Goal: Transaction & Acquisition: Purchase product/service

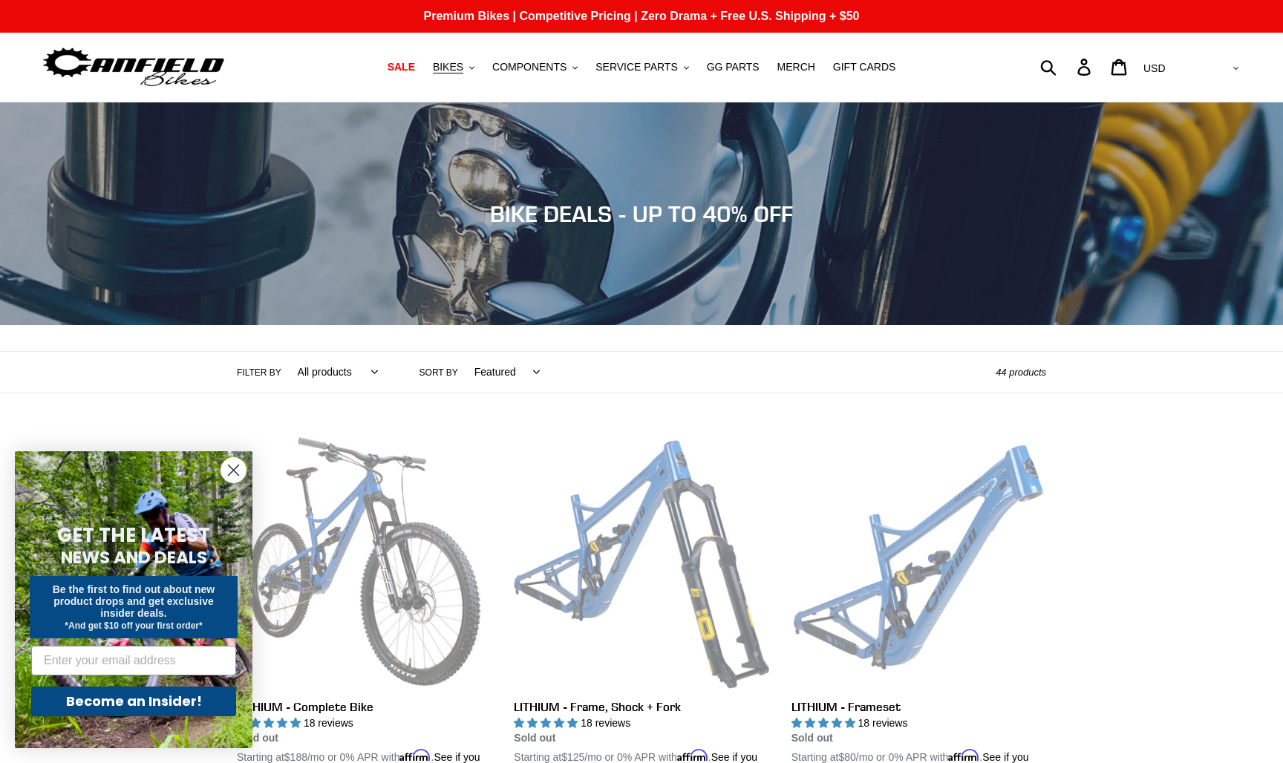
click at [235, 471] on icon "Close dialog" at bounding box center [234, 471] width 10 height 10
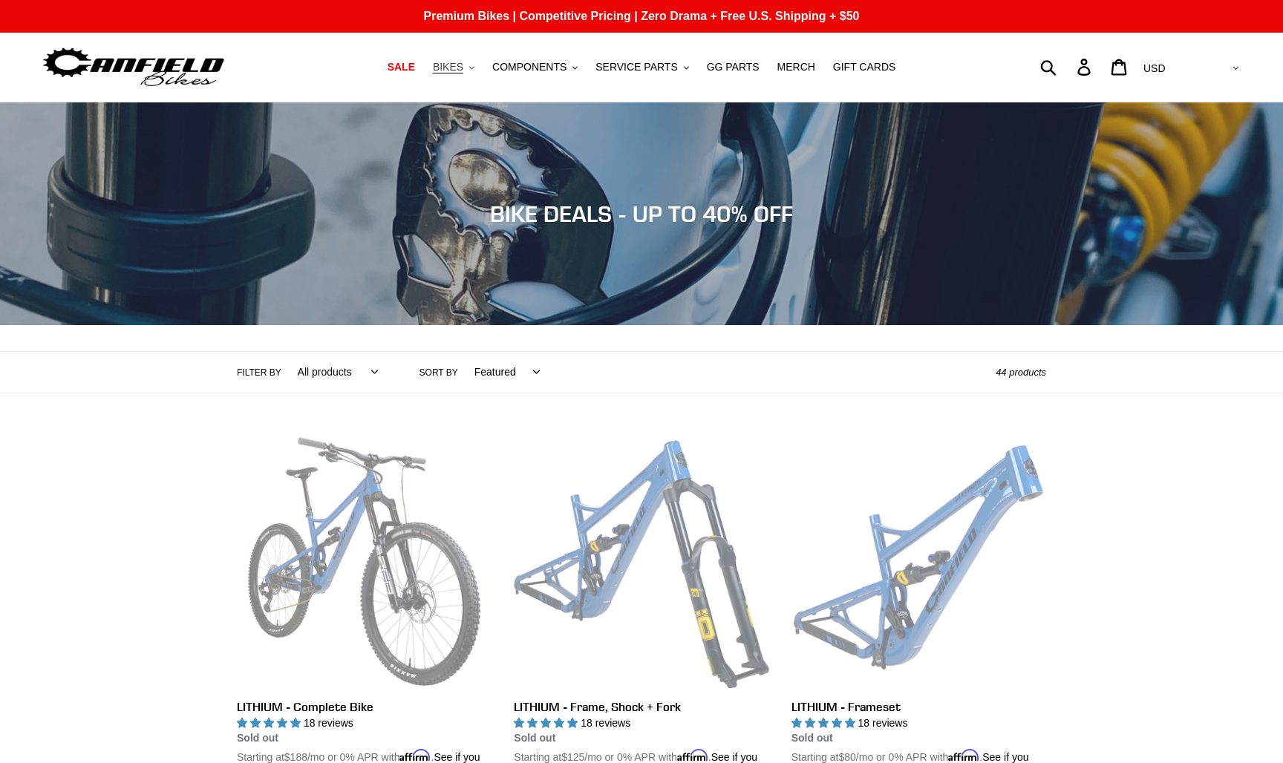
click at [481, 70] on button "BIKES .cls-1{fill:#231f20}" at bounding box center [453, 67] width 56 height 20
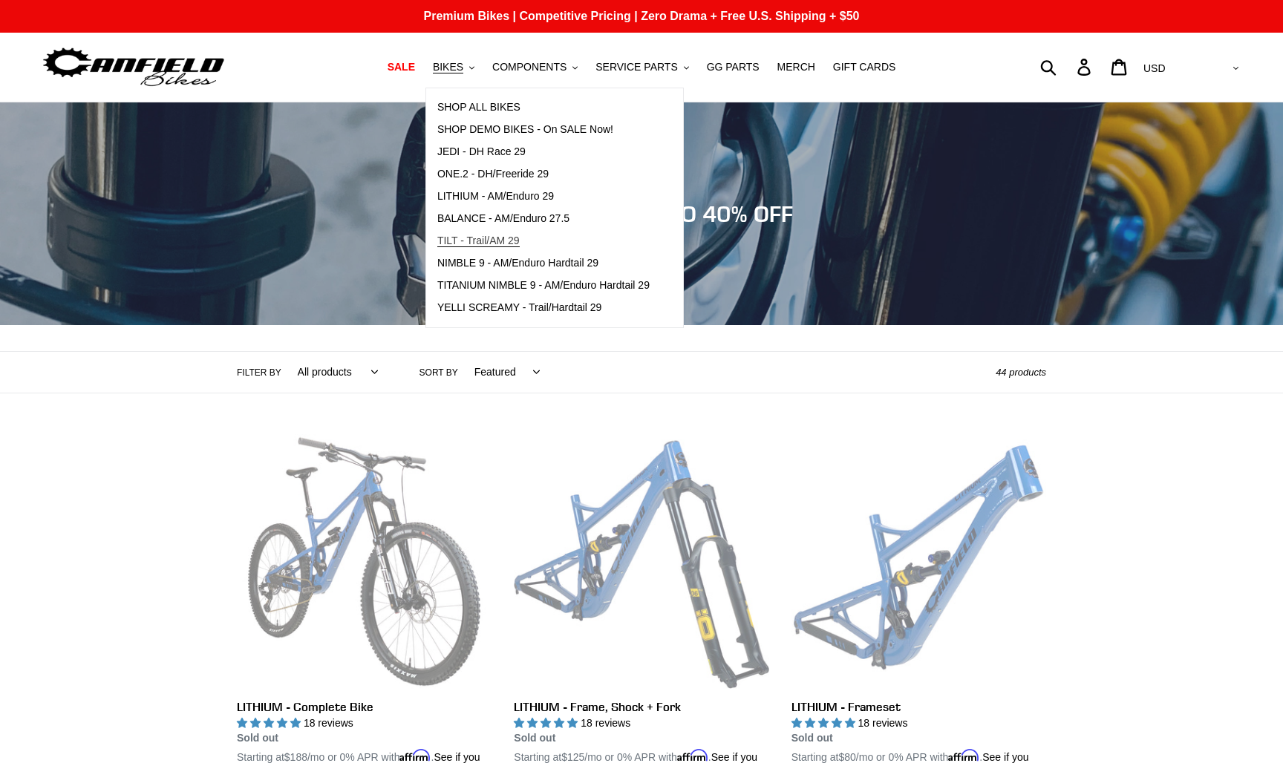
click at [513, 242] on span "TILT - Trail/AM 29" at bounding box center [478, 241] width 82 height 13
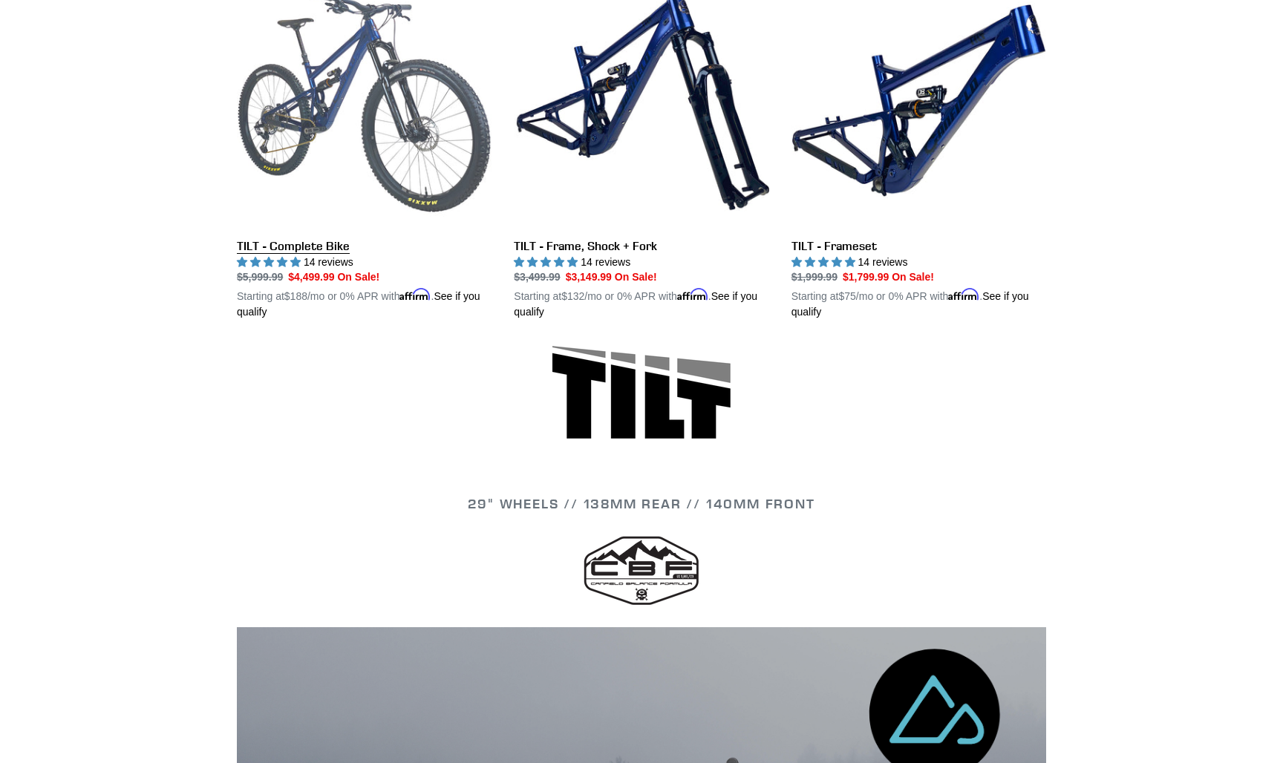
scroll to position [427, 0]
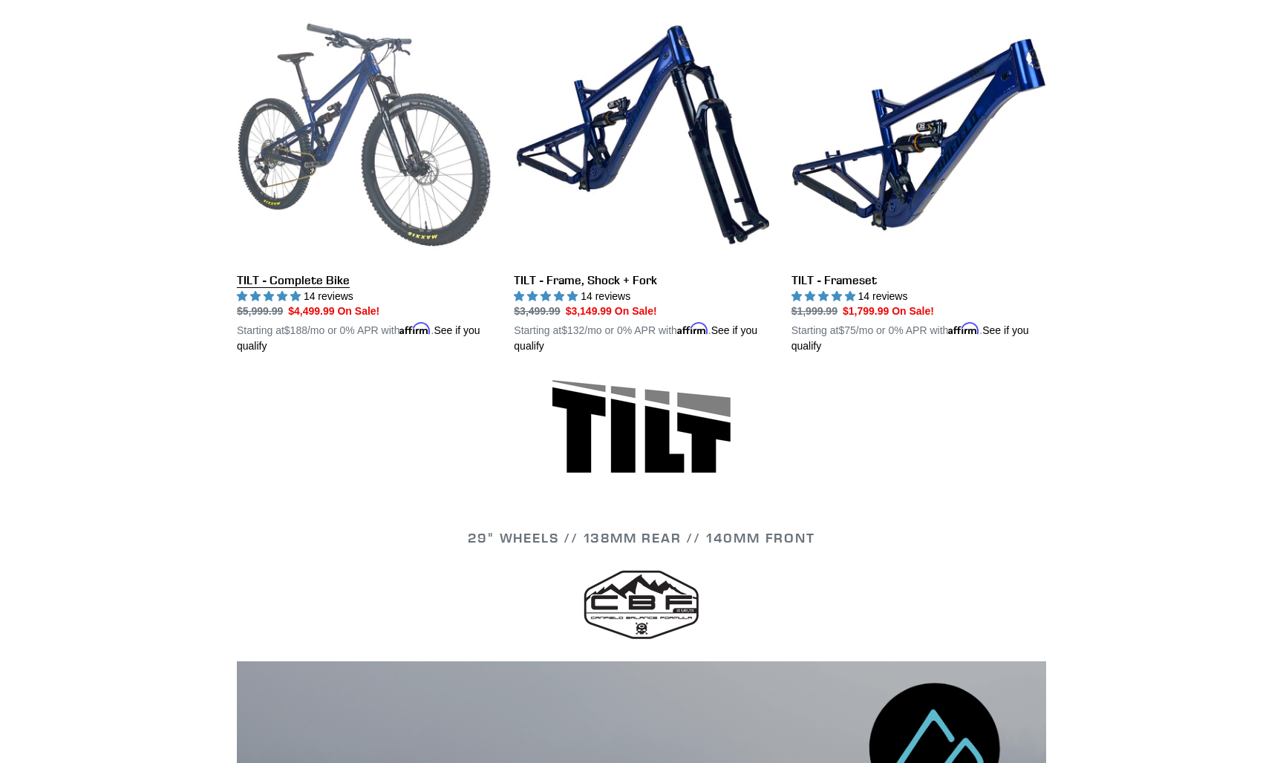
click at [358, 166] on link "TILT - Complete Bike" at bounding box center [364, 180] width 255 height 347
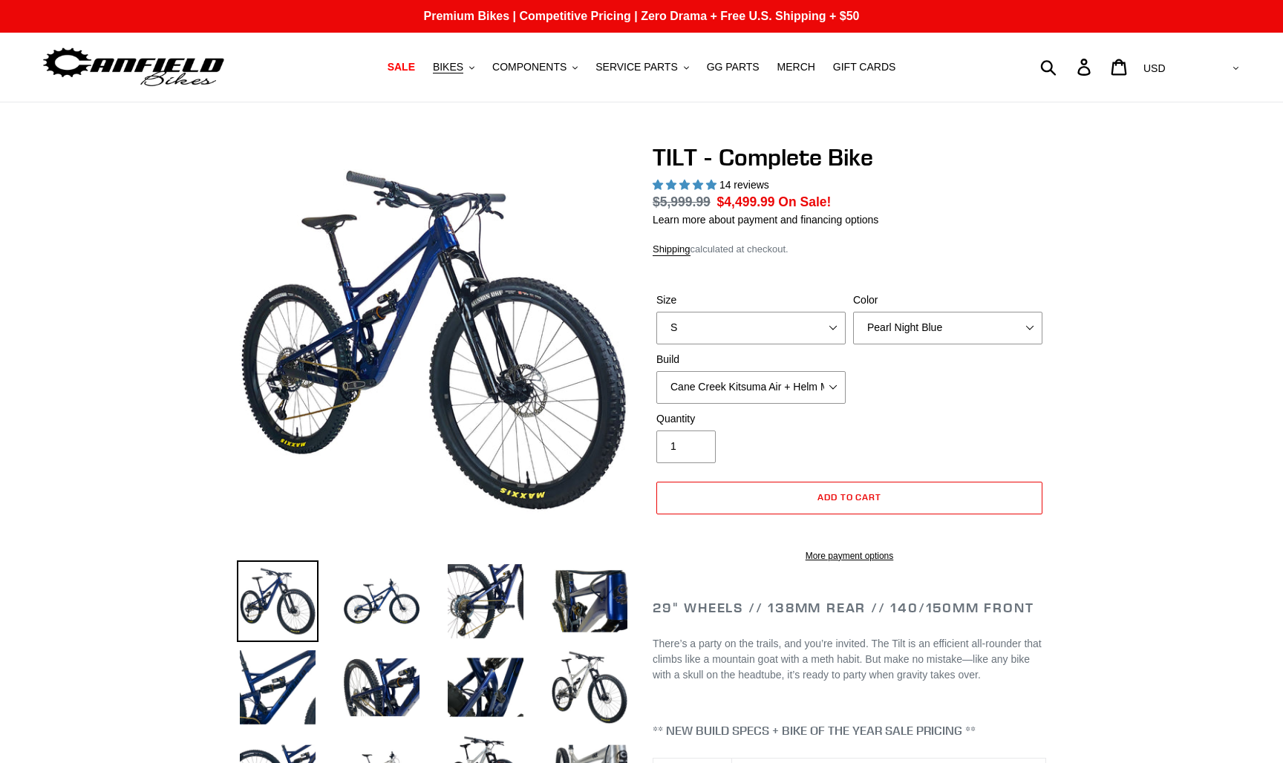
select select "highest-rating"
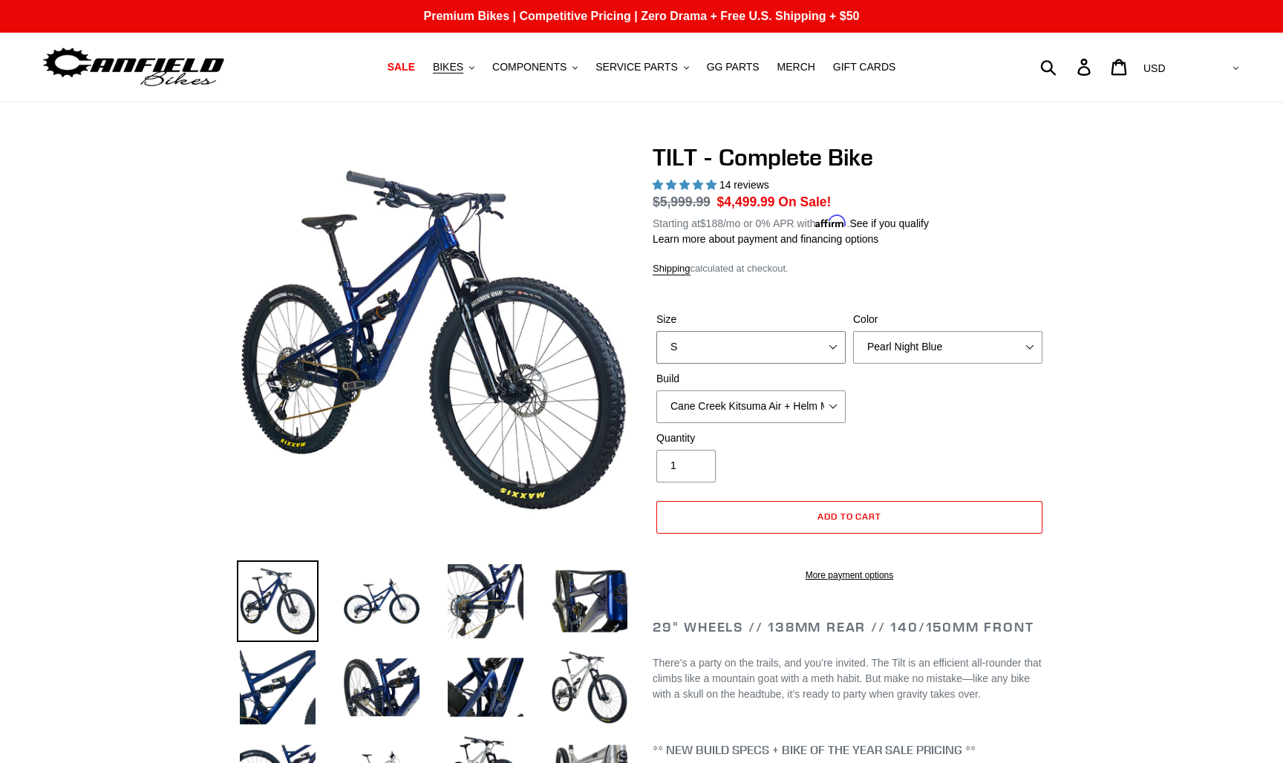
select select "M"
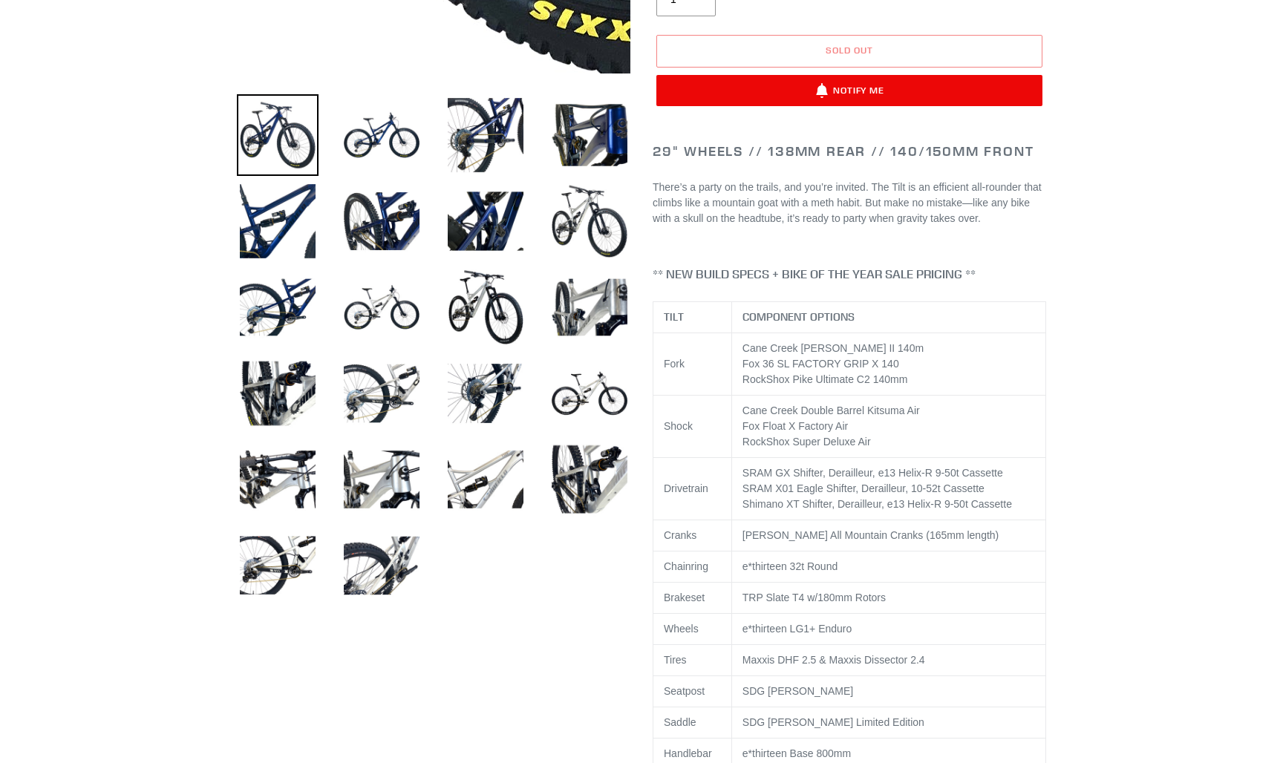
scroll to position [555, 0]
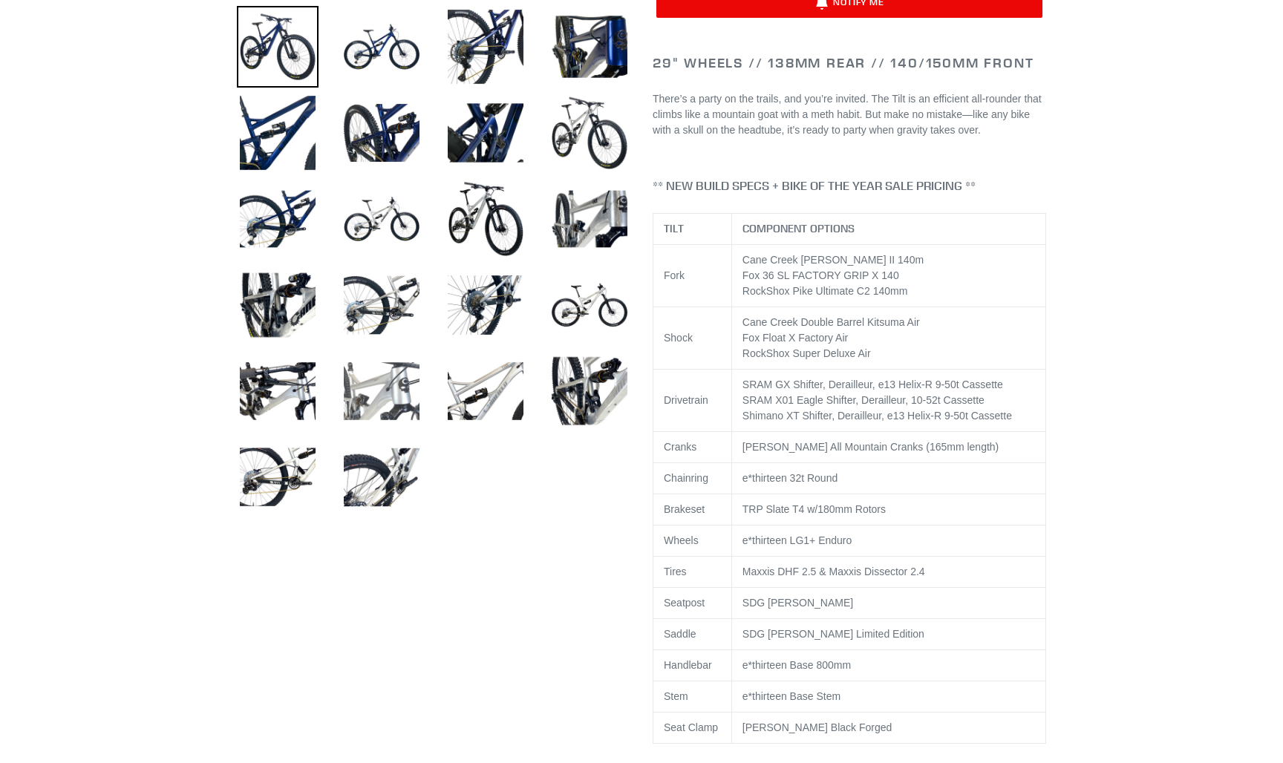
click at [396, 408] on img at bounding box center [382, 391] width 82 height 82
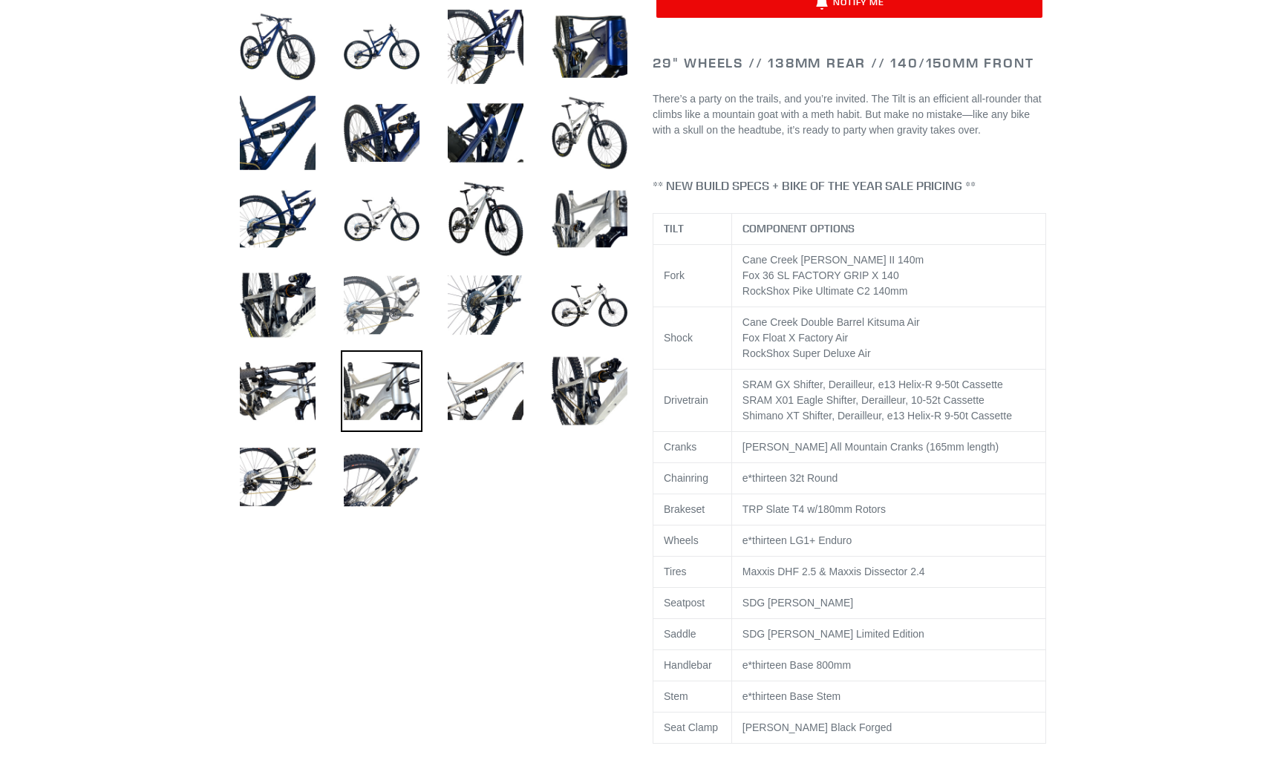
click at [393, 293] on img at bounding box center [382, 305] width 82 height 82
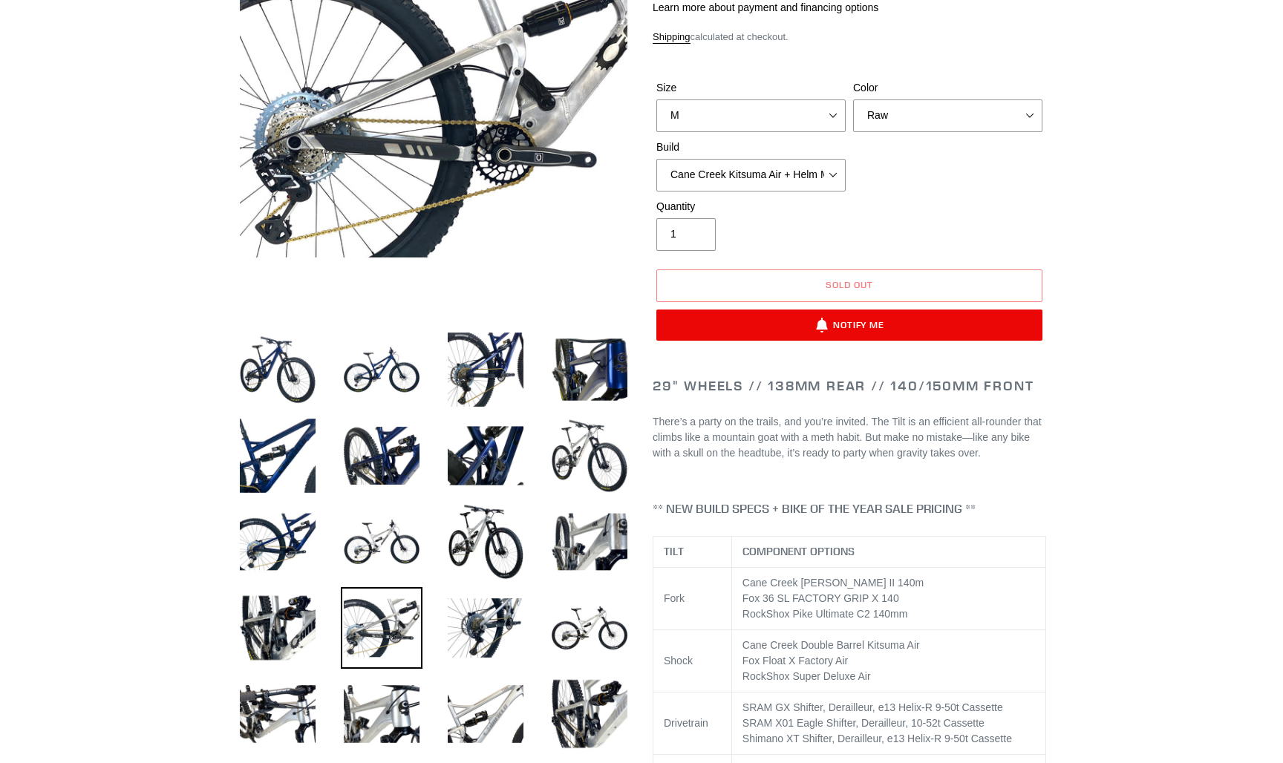
scroll to position [339, 0]
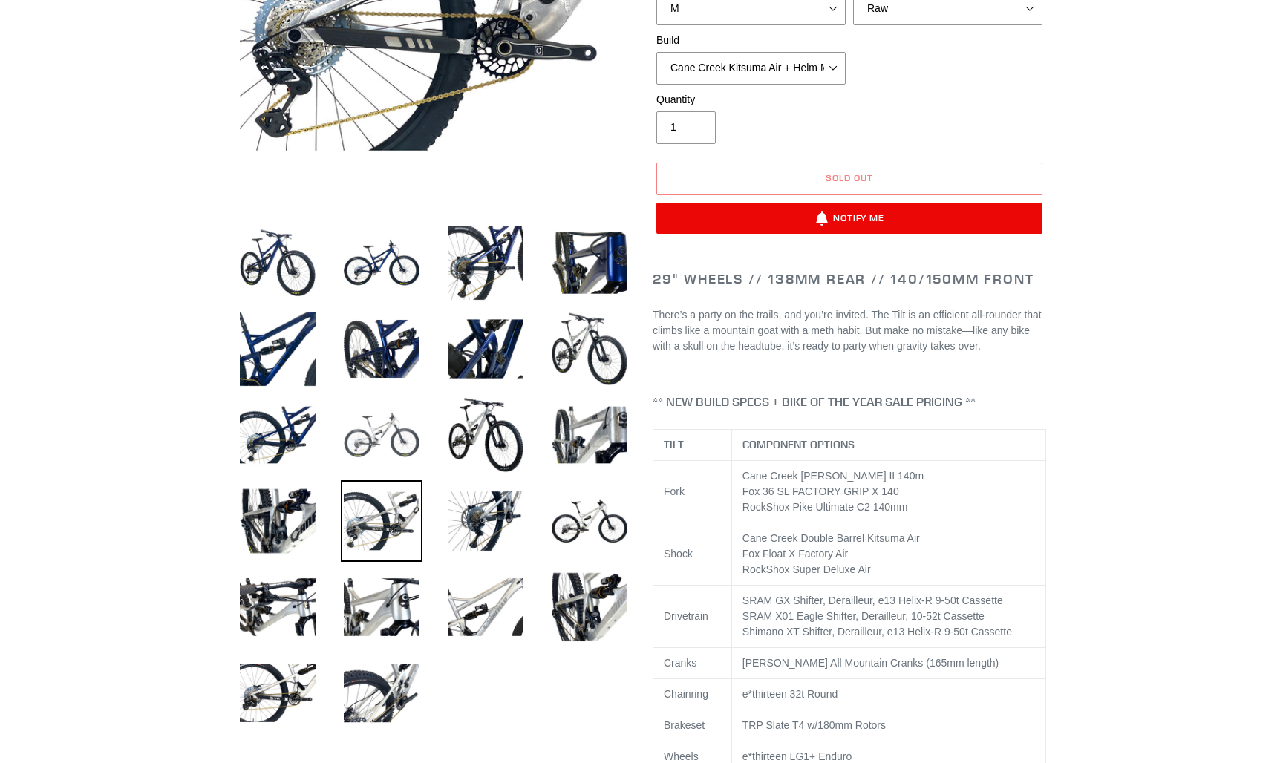
click at [397, 444] on img at bounding box center [382, 435] width 82 height 82
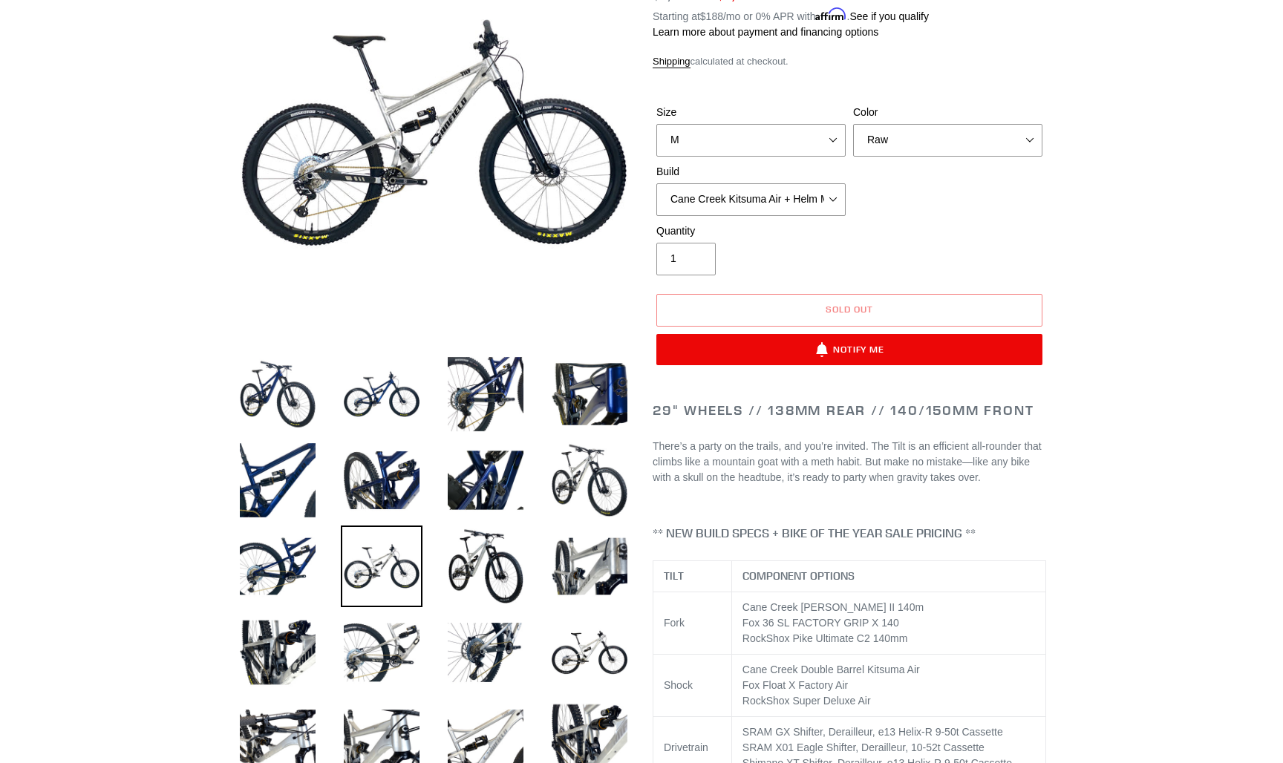
scroll to position [212, 0]
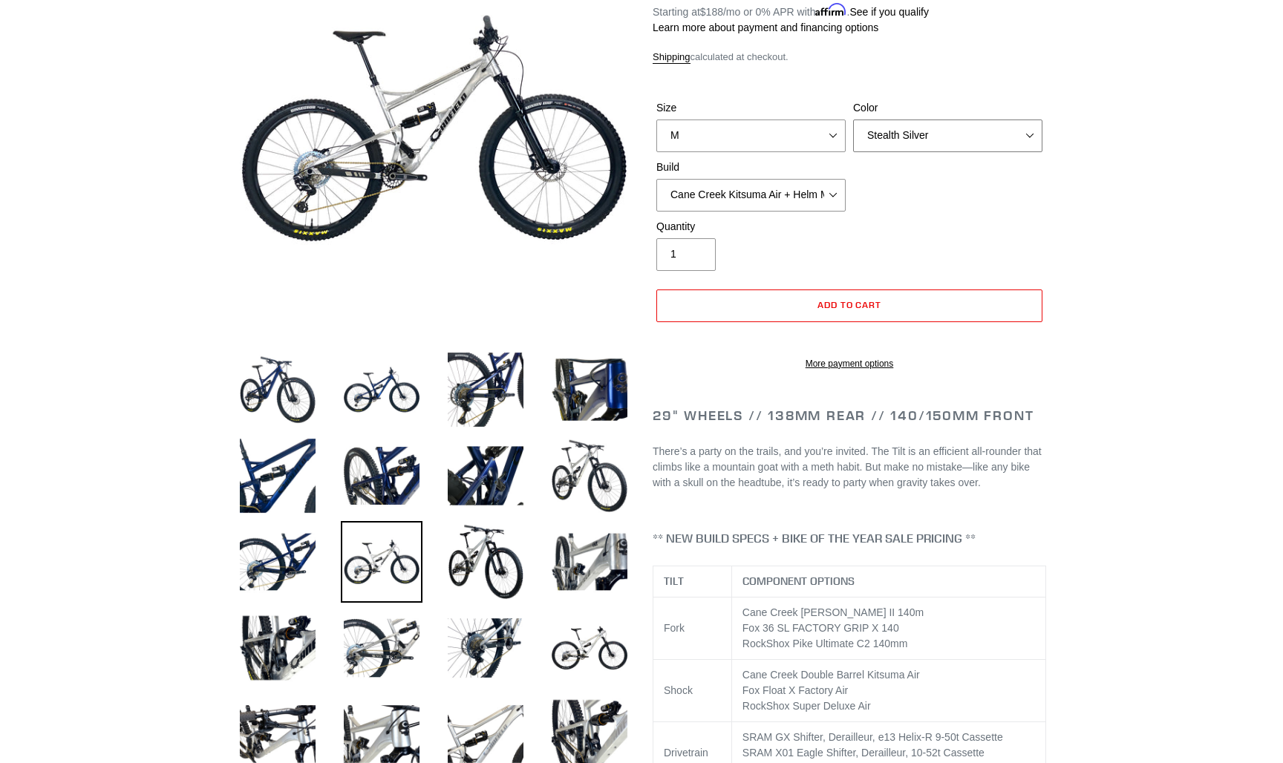
select select "Raw"
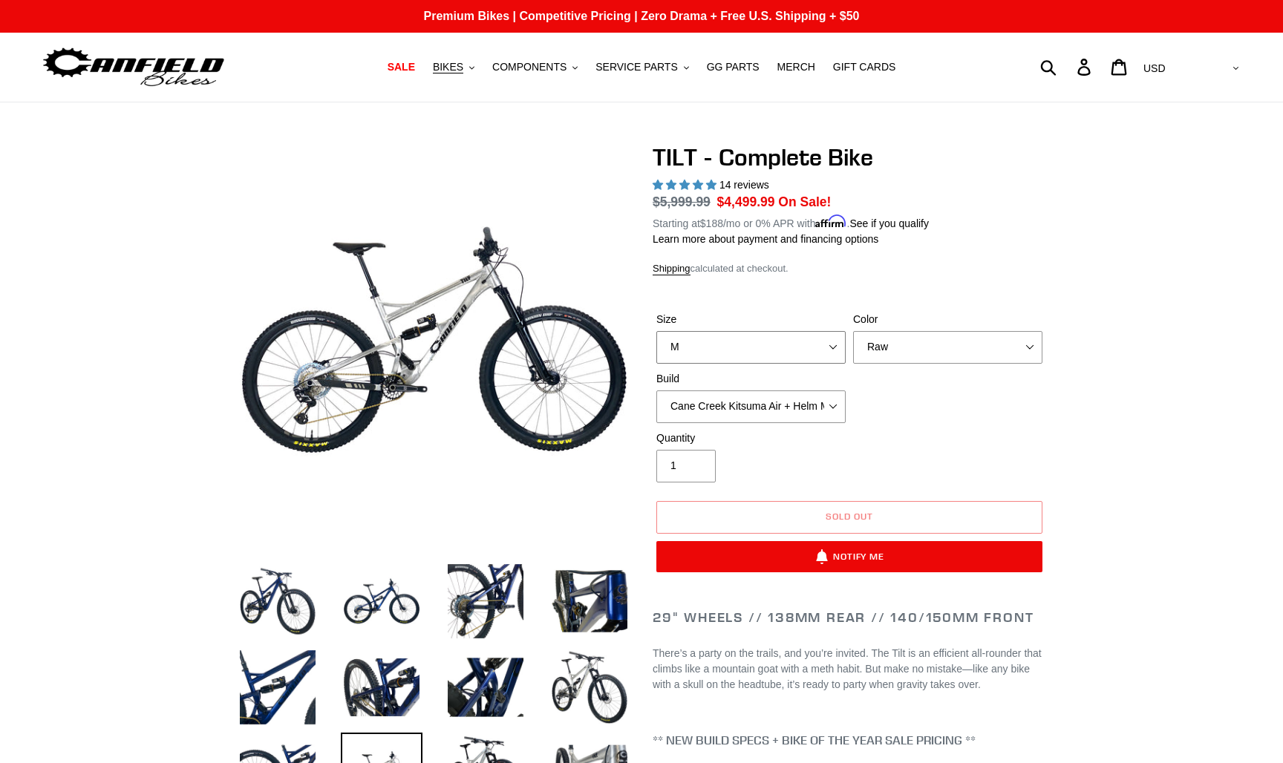
select select "L"
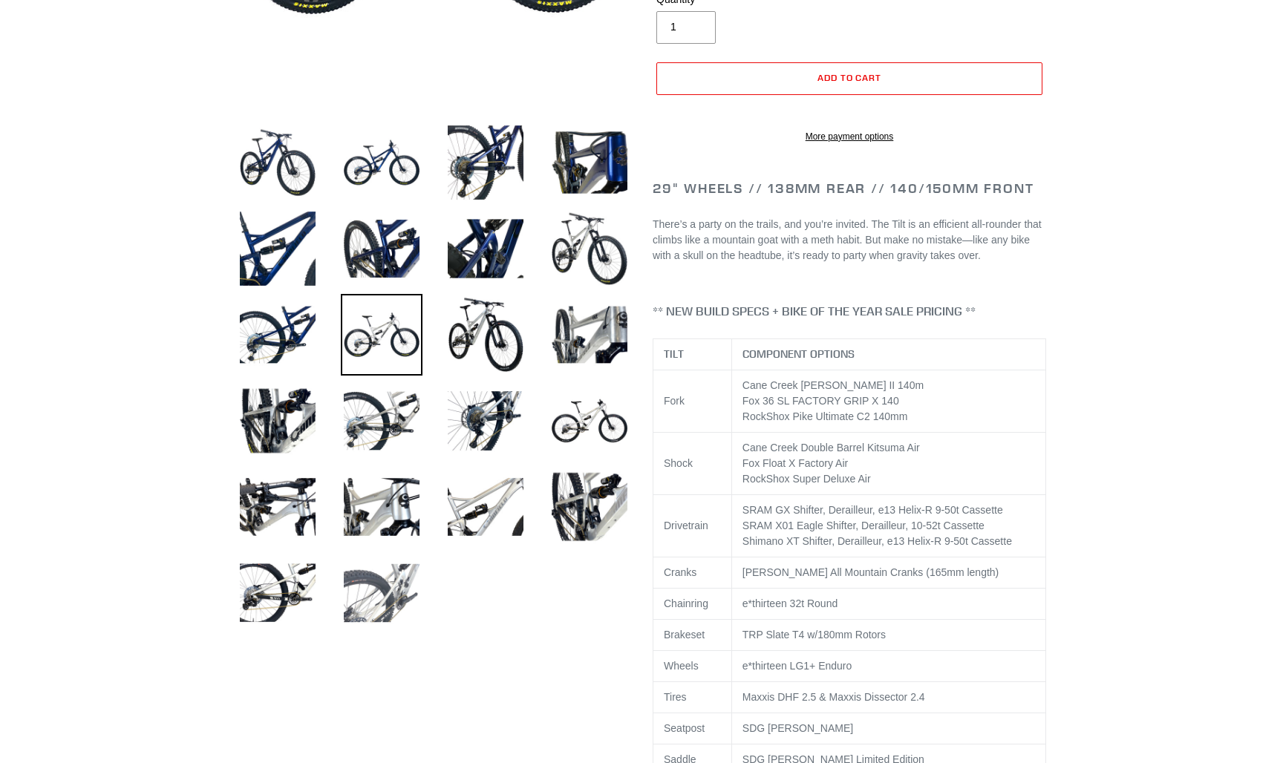
scroll to position [408, 0]
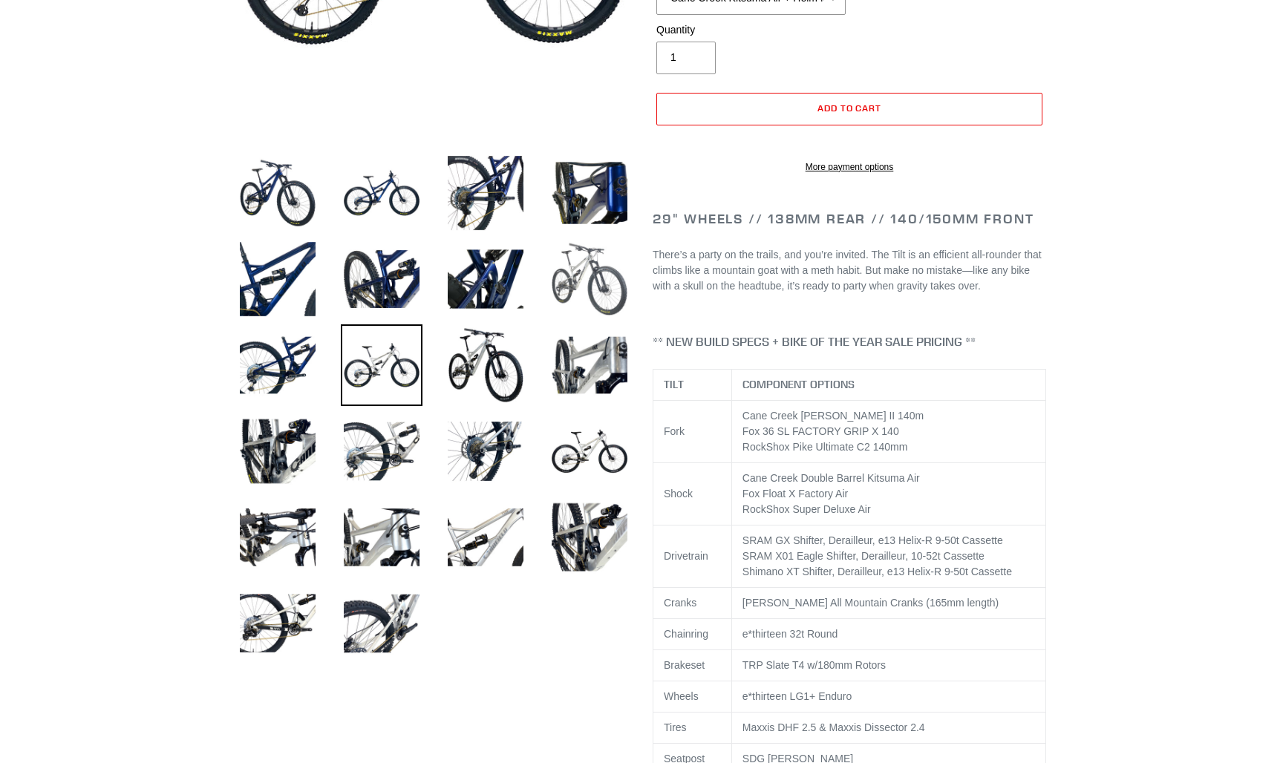
click at [595, 264] on img at bounding box center [590, 279] width 82 height 82
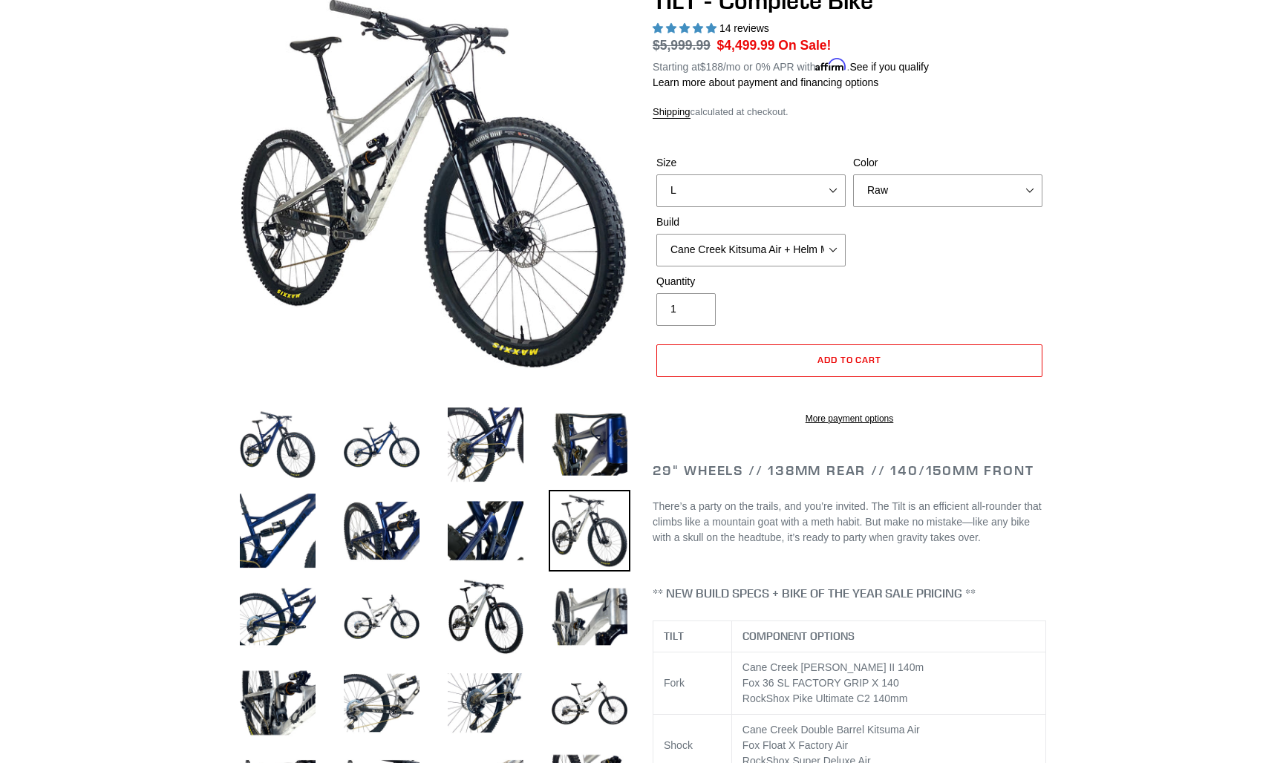
scroll to position [154, 0]
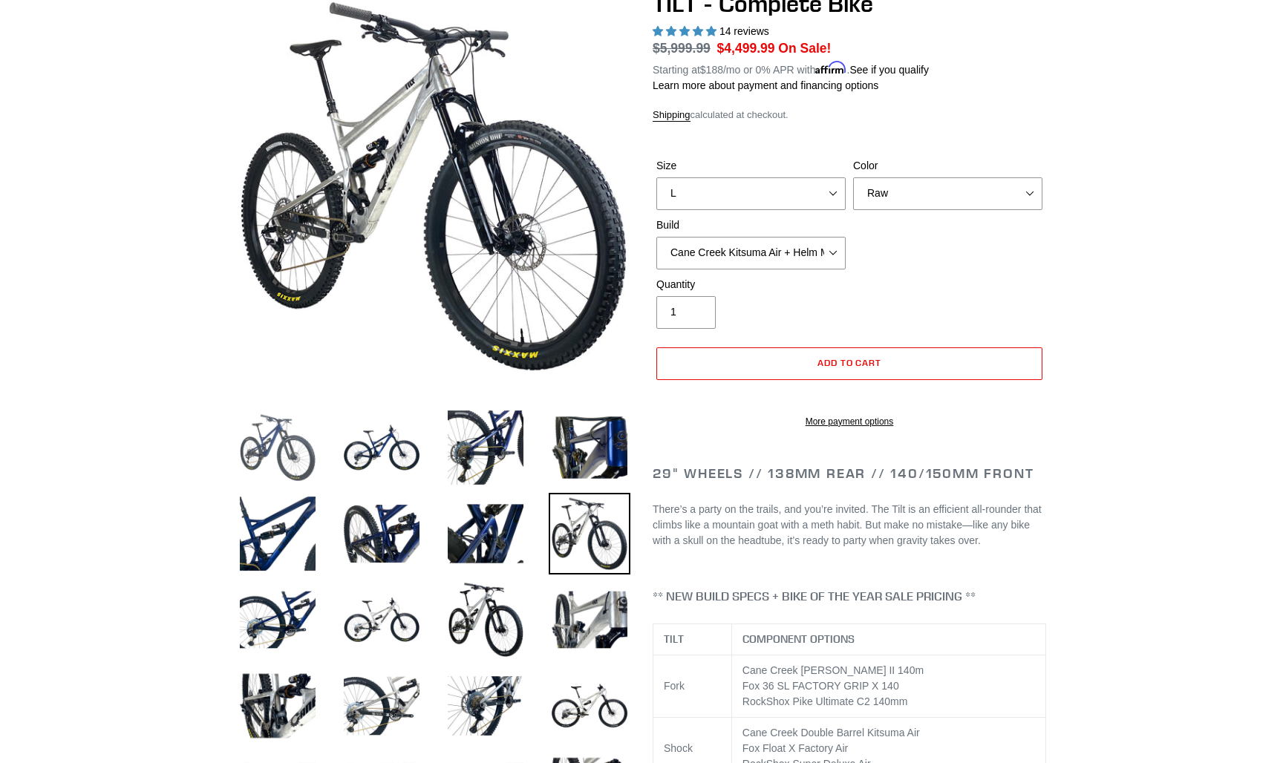
click at [281, 433] on img at bounding box center [278, 448] width 82 height 82
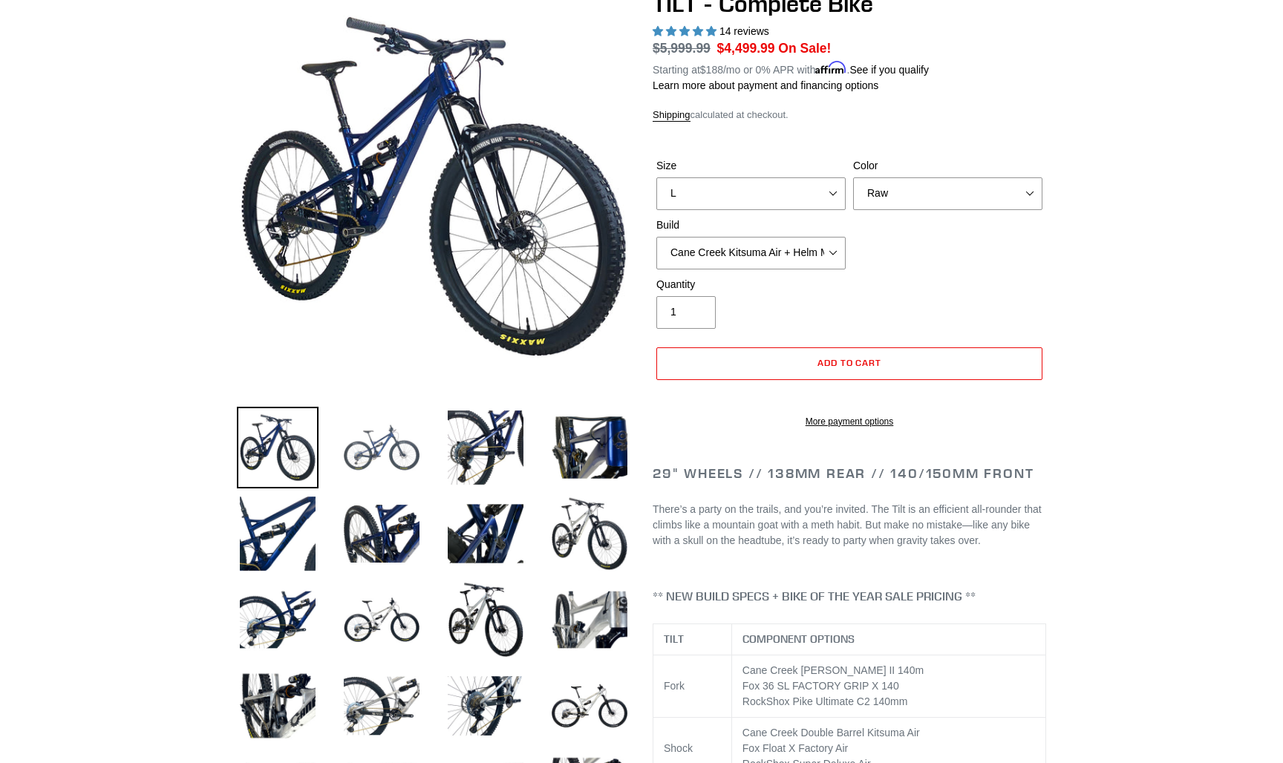
click at [375, 454] on img at bounding box center [382, 448] width 82 height 82
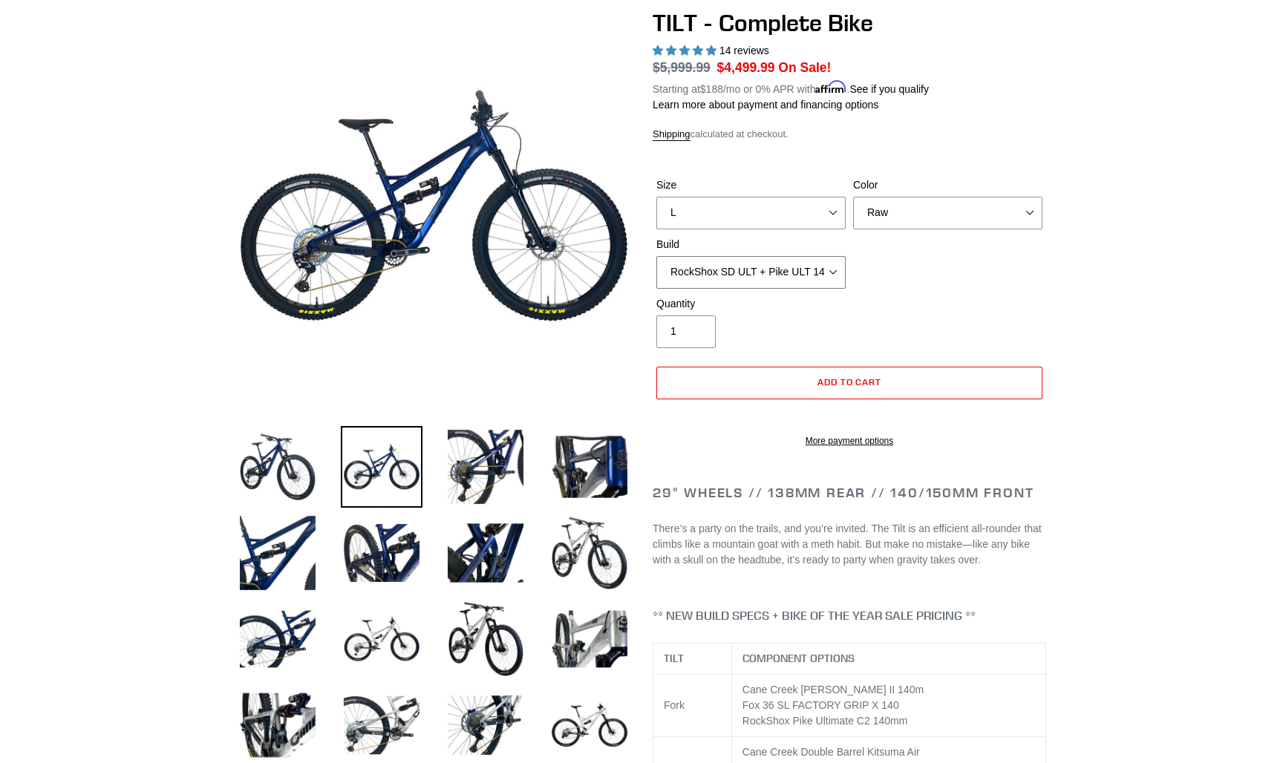
scroll to position [124, 0]
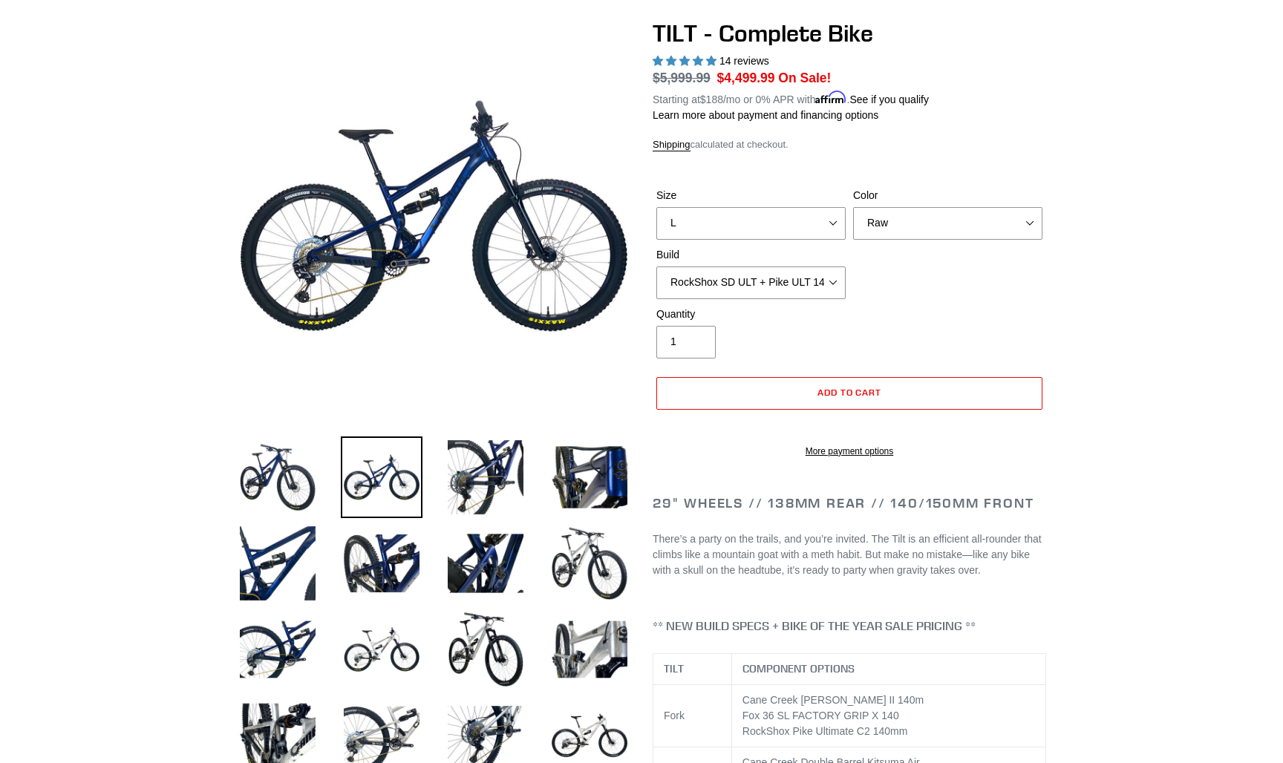
click at [804, 321] on div "Quantity 1" at bounding box center [751, 333] width 197 height 52
select select "Fox Float X + 36 SL Factory Grip X 140 + Shimano XT"
click at [818, 394] on span "Add to cart" at bounding box center [849, 392] width 65 height 11
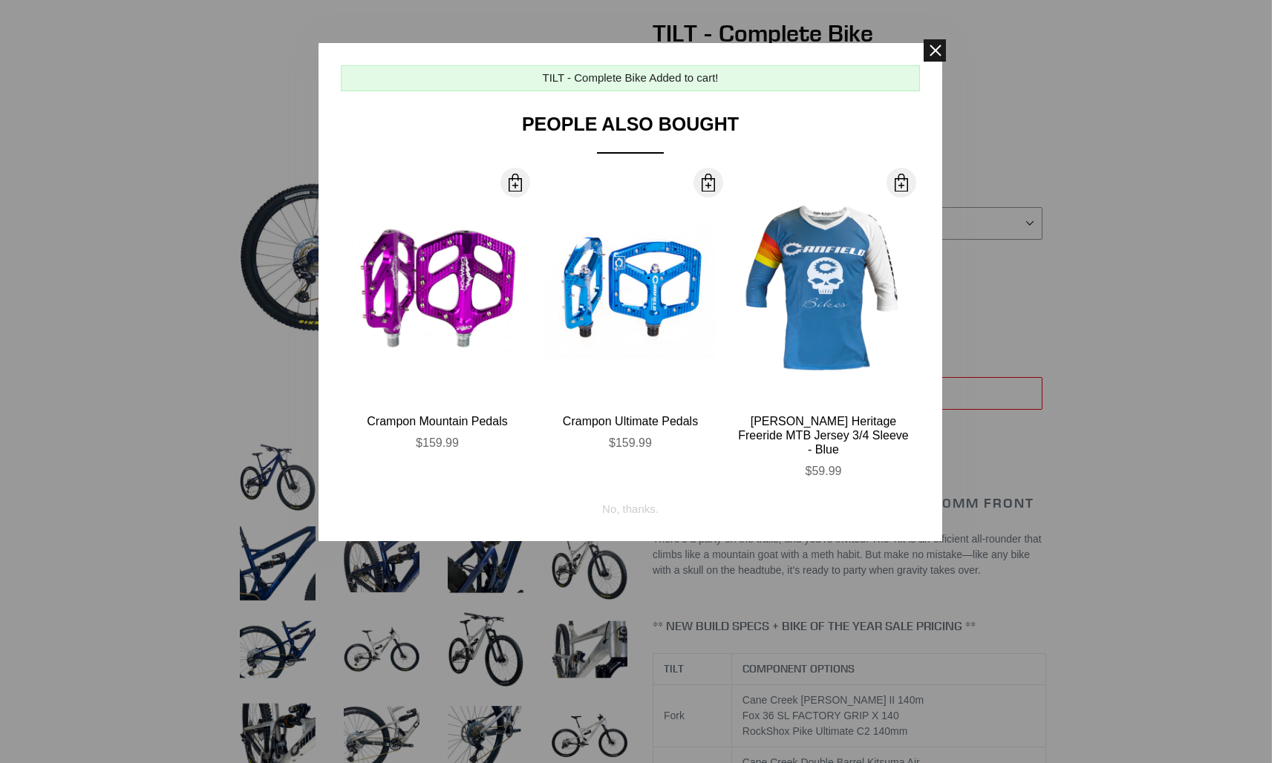
click at [939, 49] on span at bounding box center [935, 50] width 22 height 22
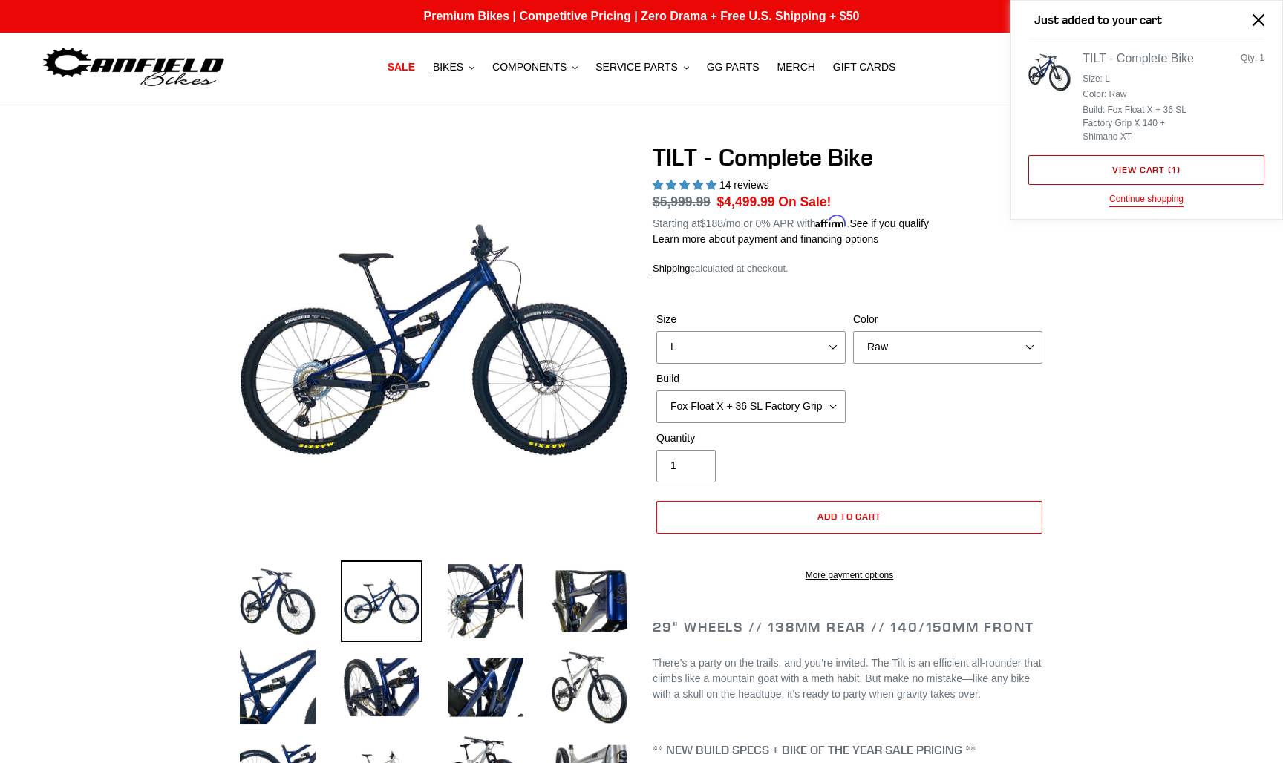
click at [1164, 160] on link "View cart ( 1 )" at bounding box center [1146, 170] width 236 height 30
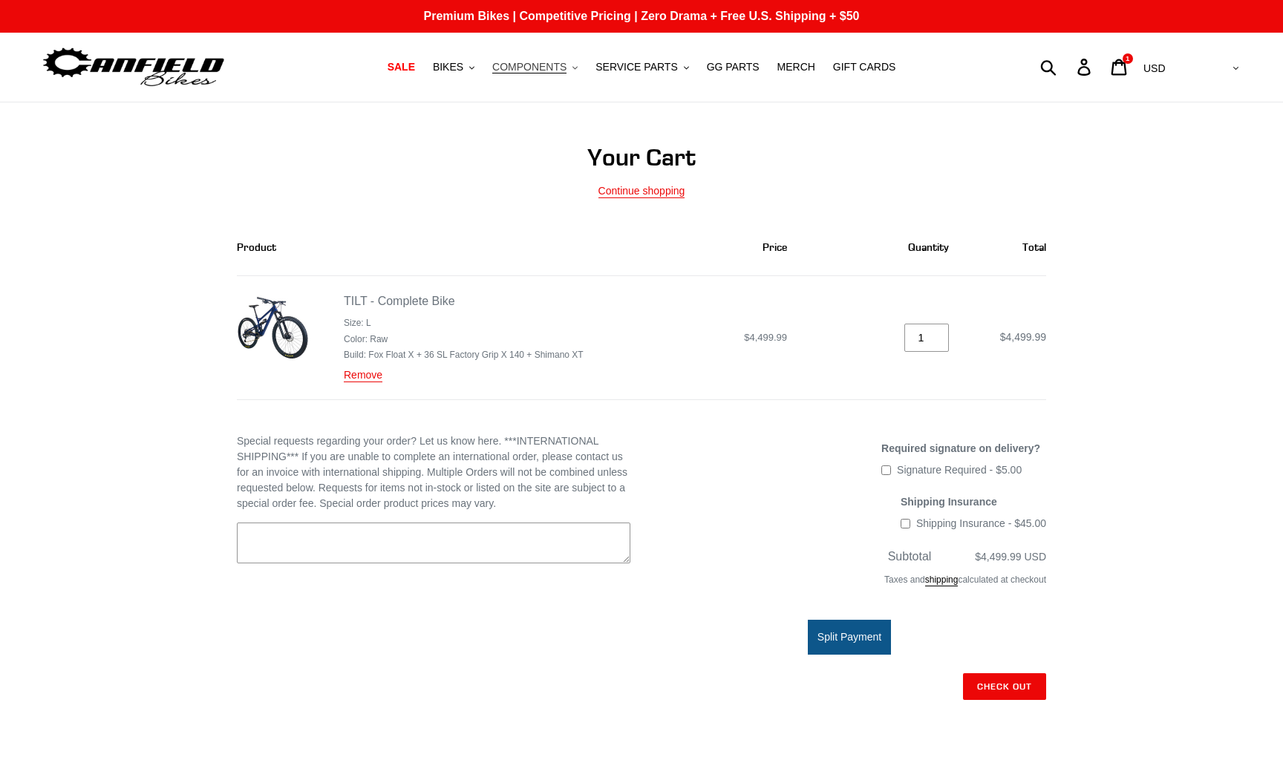
click at [526, 74] on button "COMPONENTS .cls-1{fill:#231f20}" at bounding box center [535, 67] width 100 height 20
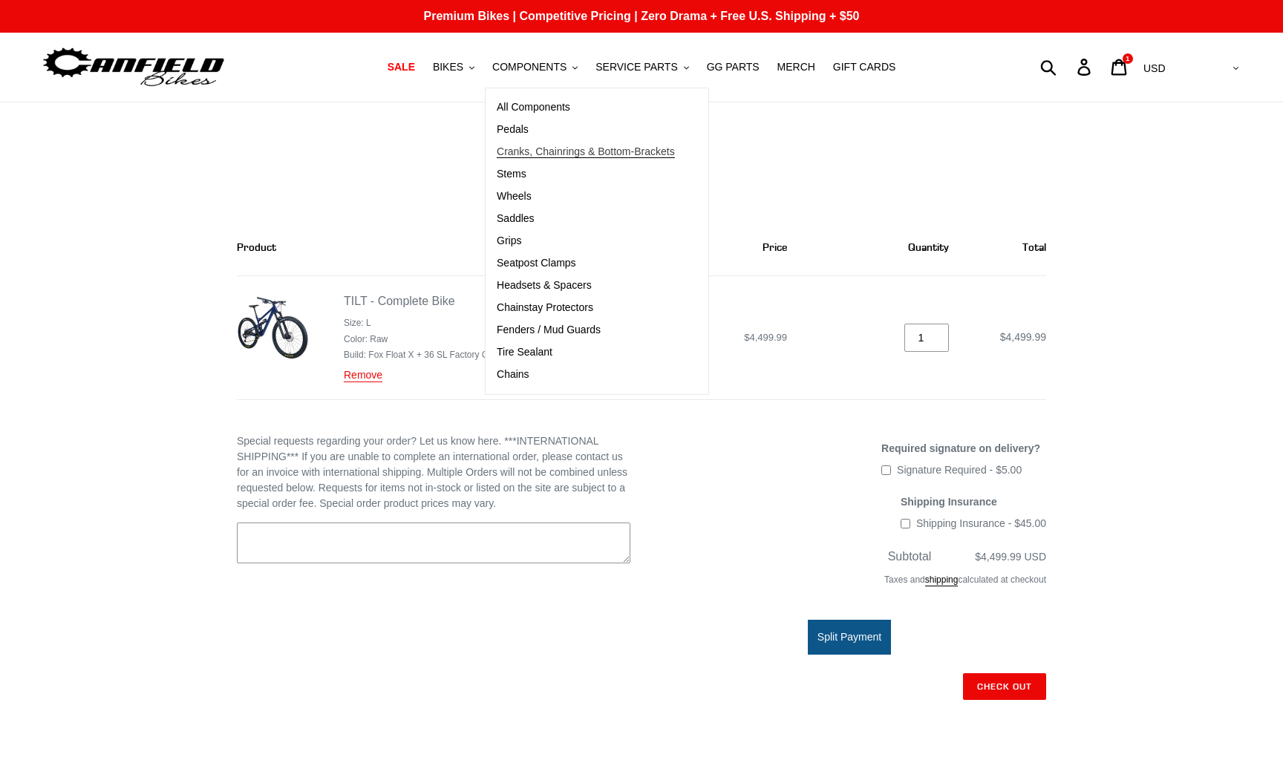
click at [543, 154] on span "Cranks, Chainrings & Bottom-Brackets" at bounding box center [586, 152] width 178 height 13
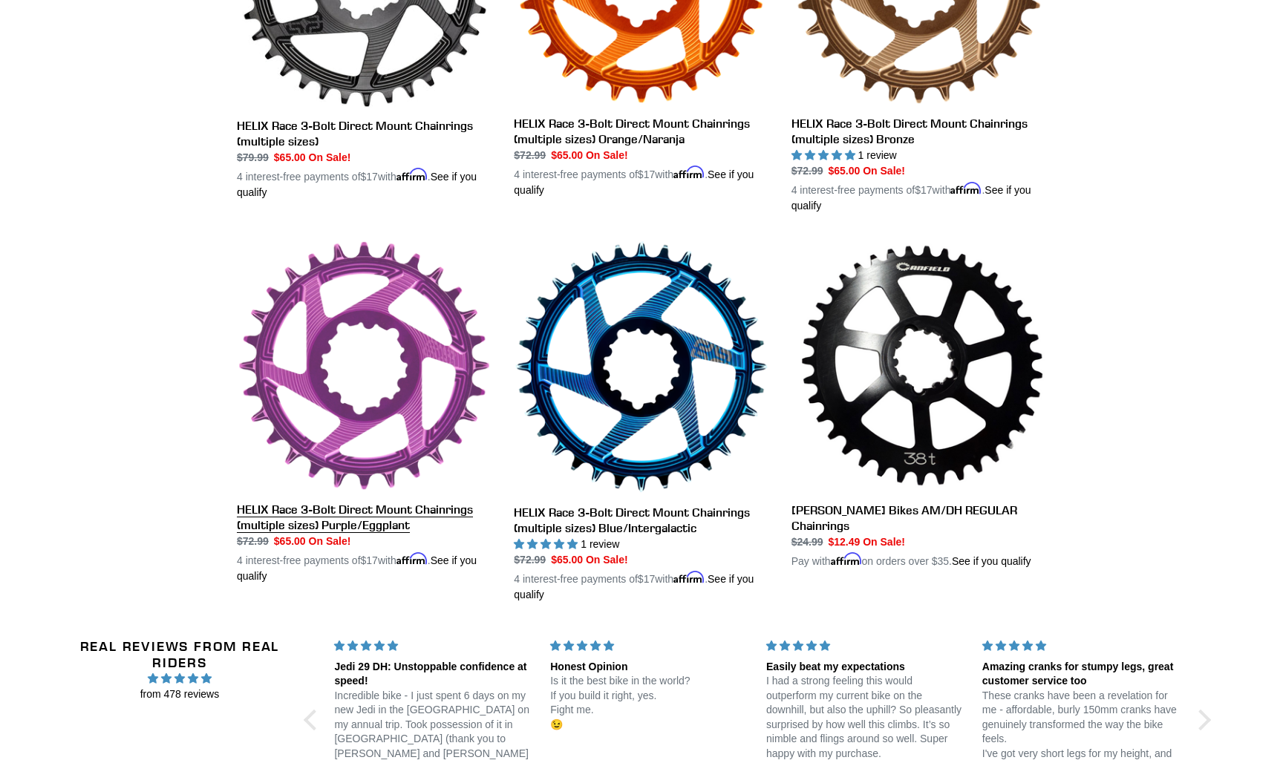
scroll to position [956, 0]
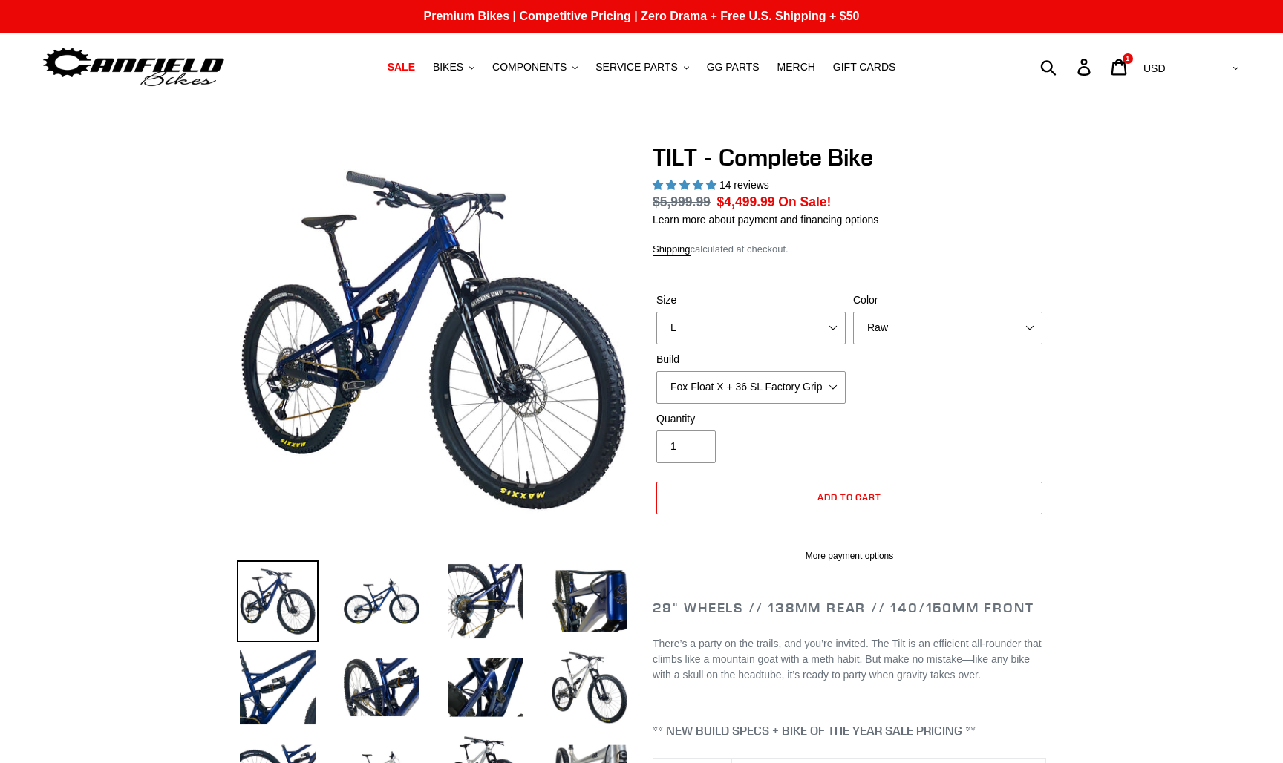
select select "highest-rating"
